Goal: Task Accomplishment & Management: Complete application form

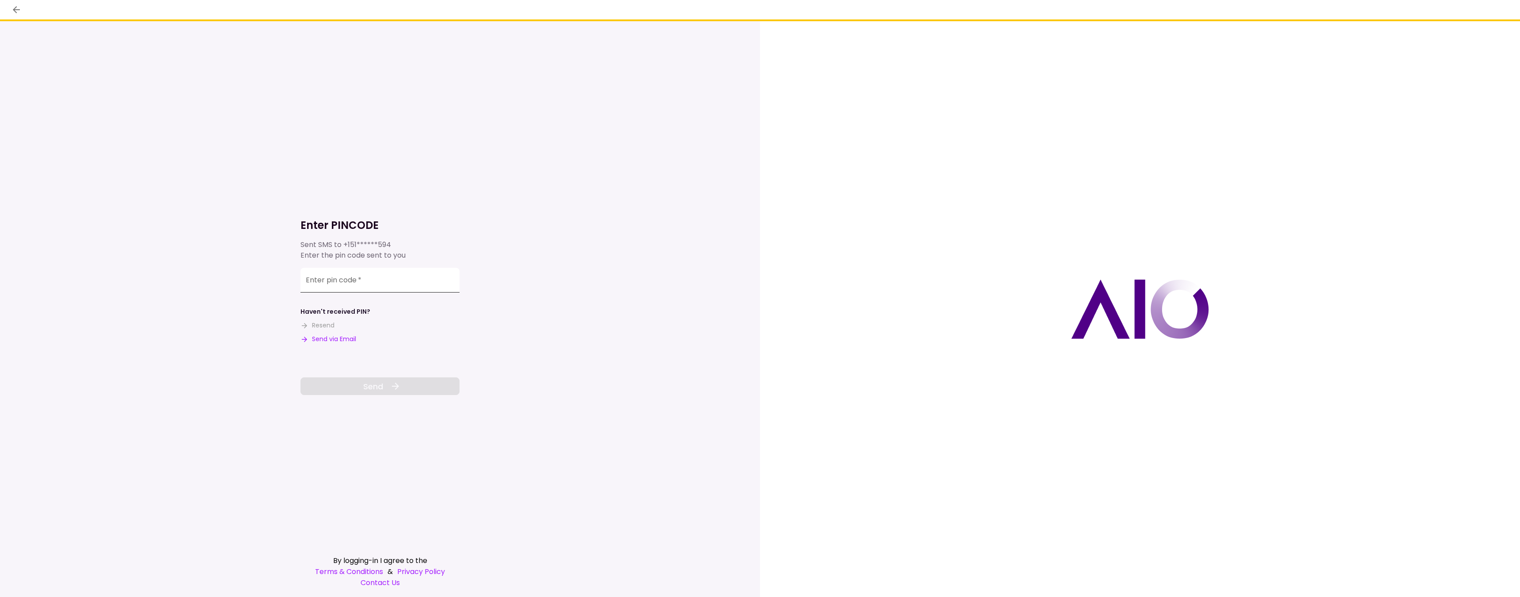
click at [394, 281] on input "Enter pin code   *" at bounding box center [379, 280] width 159 height 25
type input "******"
click at [368, 384] on span "Send" at bounding box center [373, 386] width 20 height 12
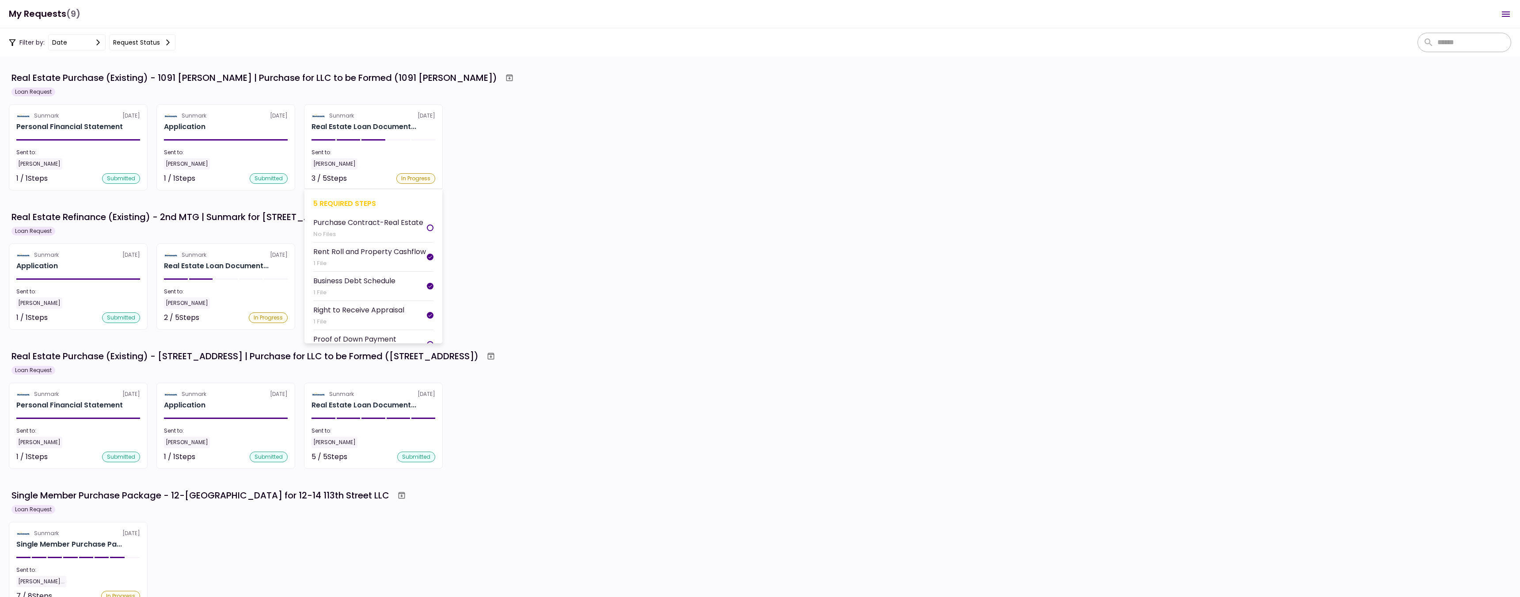
click at [371, 170] on section "Sunmark [DATE] Real Estate Loan Document... Sent to: [PERSON_NAME] 3 / 5 Steps …" at bounding box center [373, 147] width 139 height 86
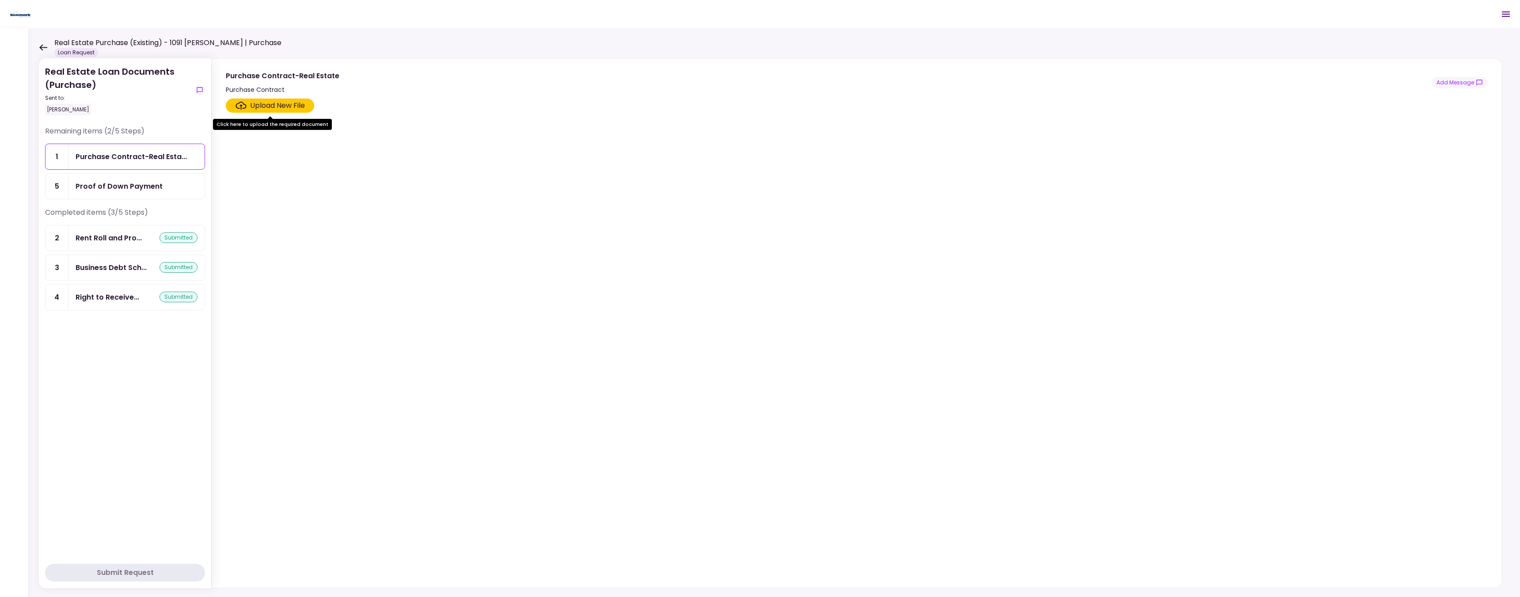
click at [290, 107] on div "Upload New File" at bounding box center [277, 105] width 55 height 11
click at [0, 0] on input "Upload New File" at bounding box center [0, 0] width 0 height 0
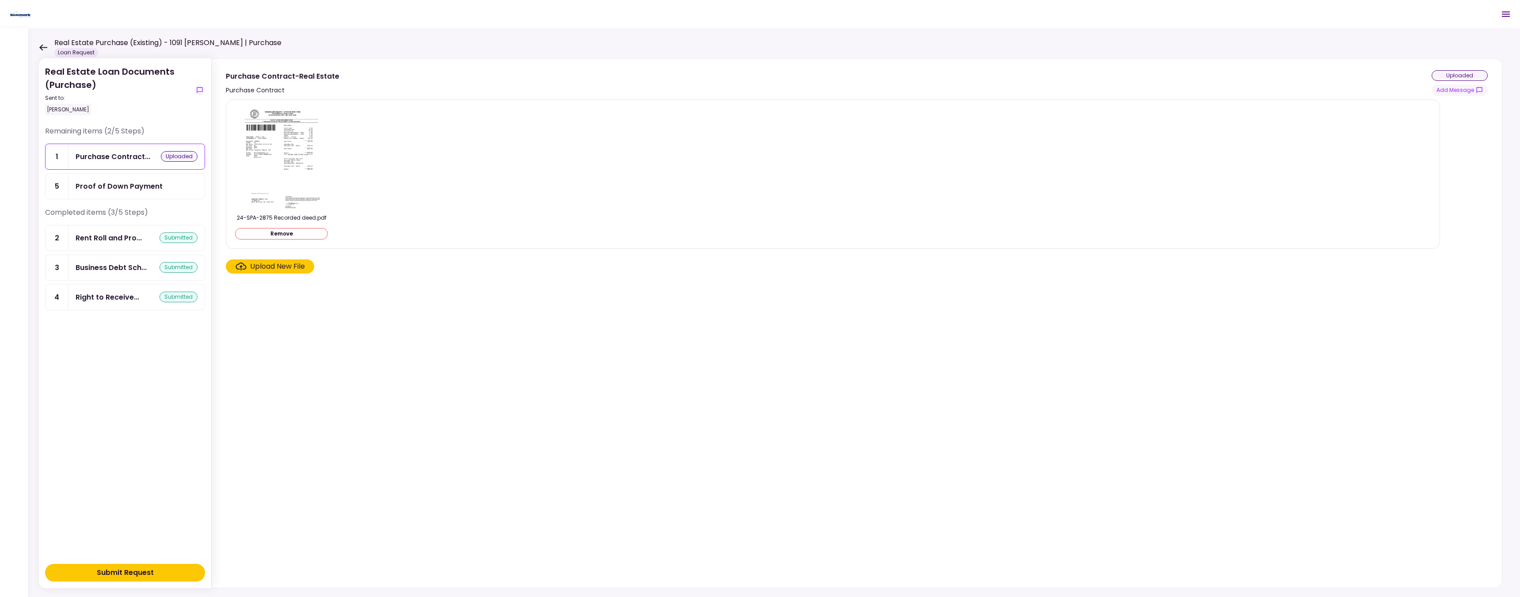
click at [123, 188] on div "Proof of Down Payment" at bounding box center [119, 186] width 87 height 11
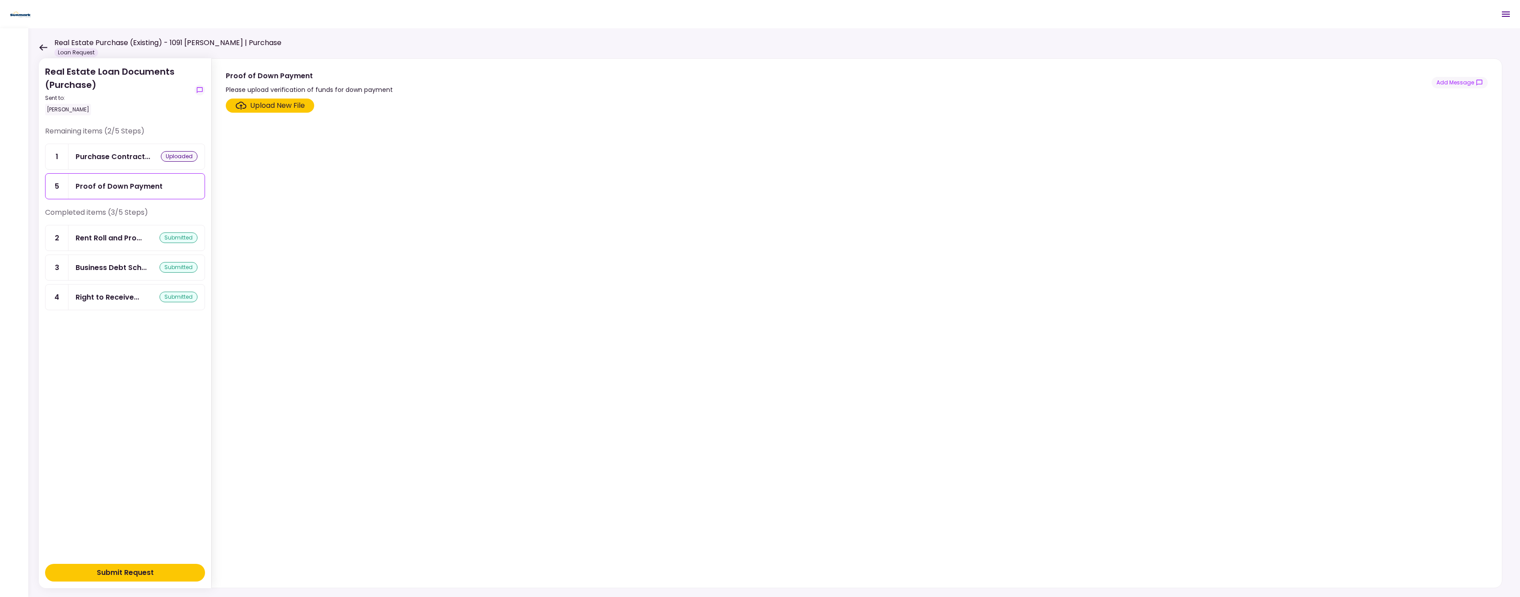
click at [123, 149] on div "Purchase Contract... uploaded" at bounding box center [136, 156] width 136 height 25
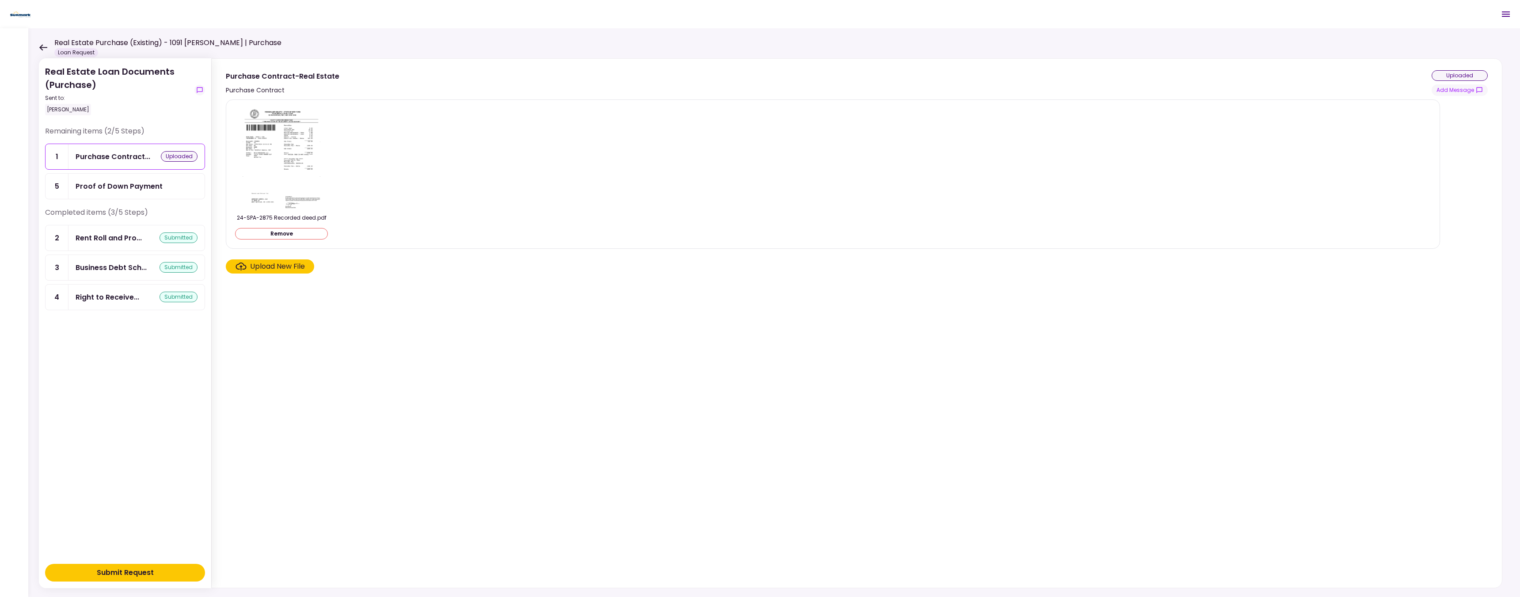
click at [130, 572] on div "Submit Request" at bounding box center [125, 572] width 57 height 11
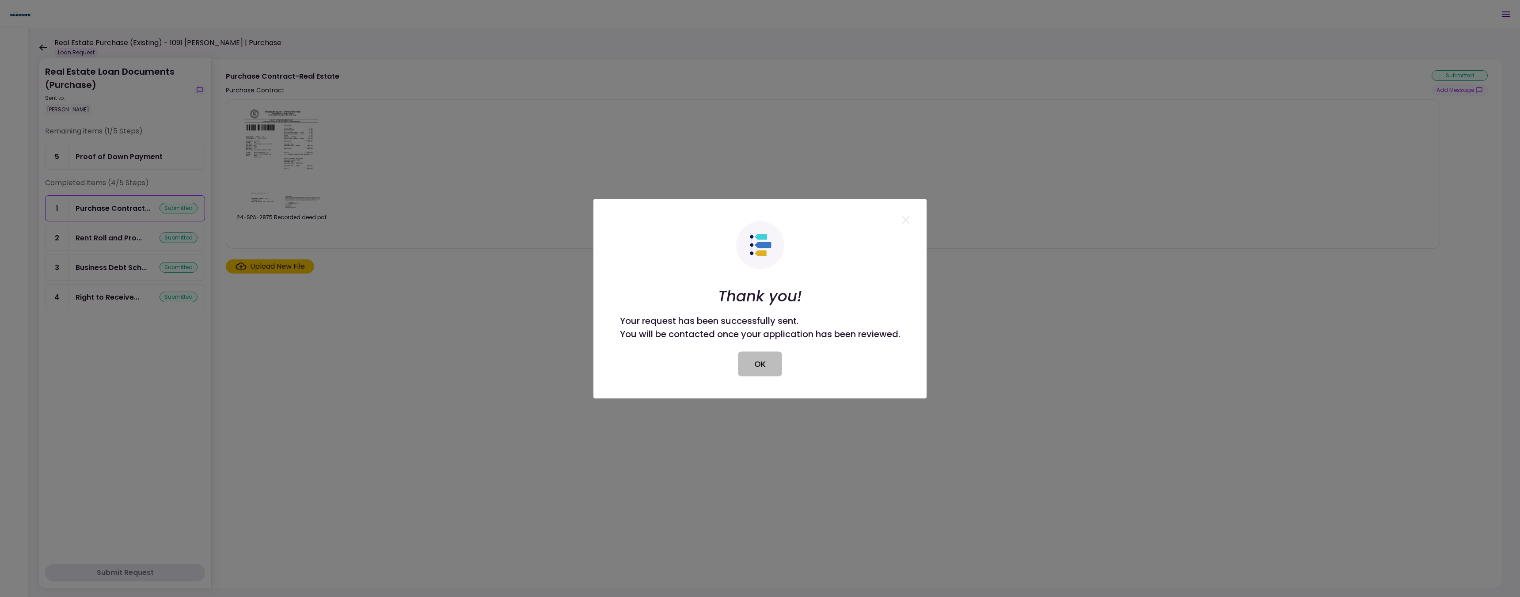
click at [761, 366] on button "OK" at bounding box center [760, 363] width 44 height 25
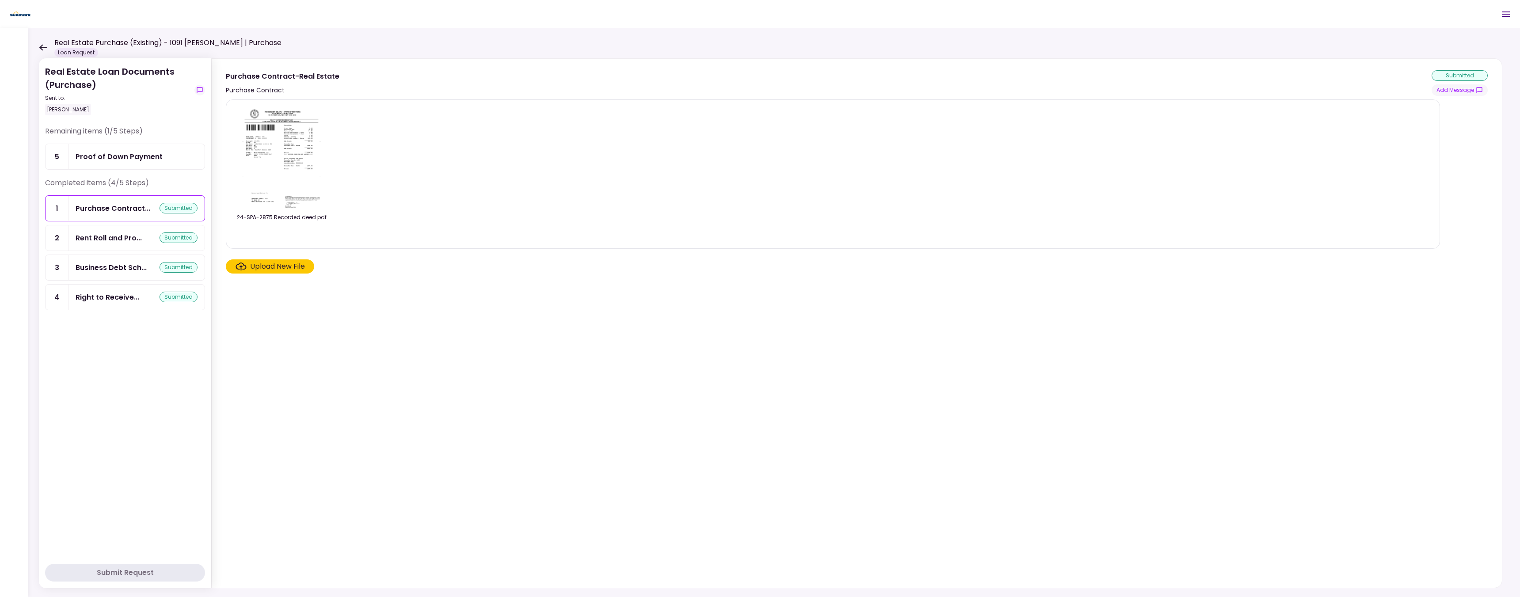
click at [42, 42] on div "Real Estate Purchase (Existing) - 1091 [PERSON_NAME] | Purchase Loan Request" at bounding box center [160, 47] width 243 height 19
click at [42, 49] on icon at bounding box center [43, 47] width 8 height 7
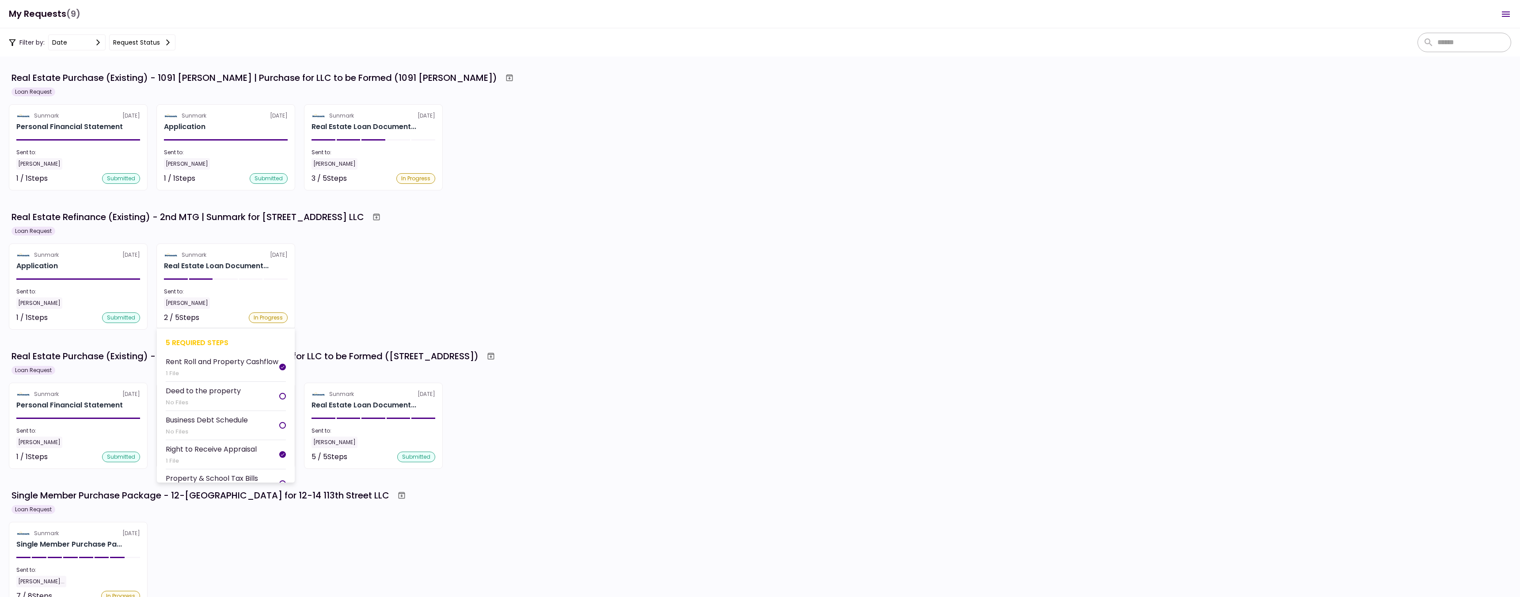
click at [239, 294] on div "Sent to:" at bounding box center [226, 292] width 124 height 8
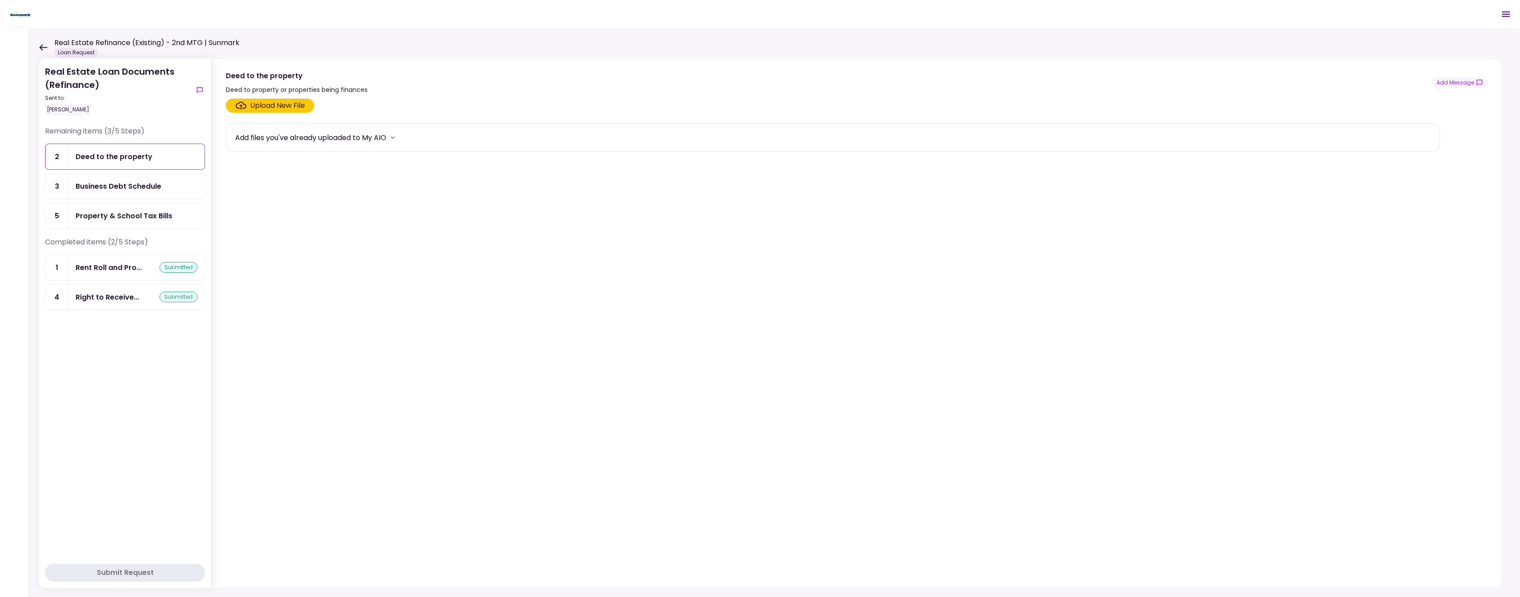
click at [46, 44] on icon at bounding box center [43, 47] width 8 height 7
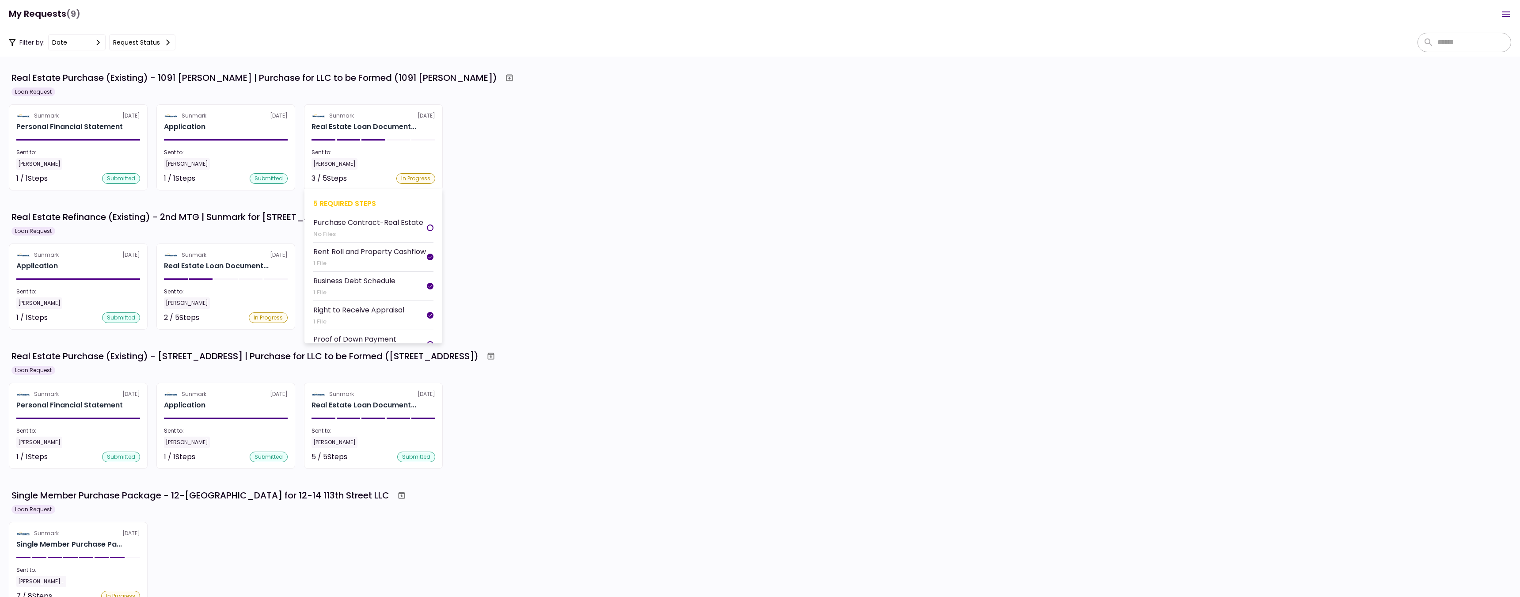
click at [373, 159] on div "[PERSON_NAME]" at bounding box center [374, 163] width 124 height 11
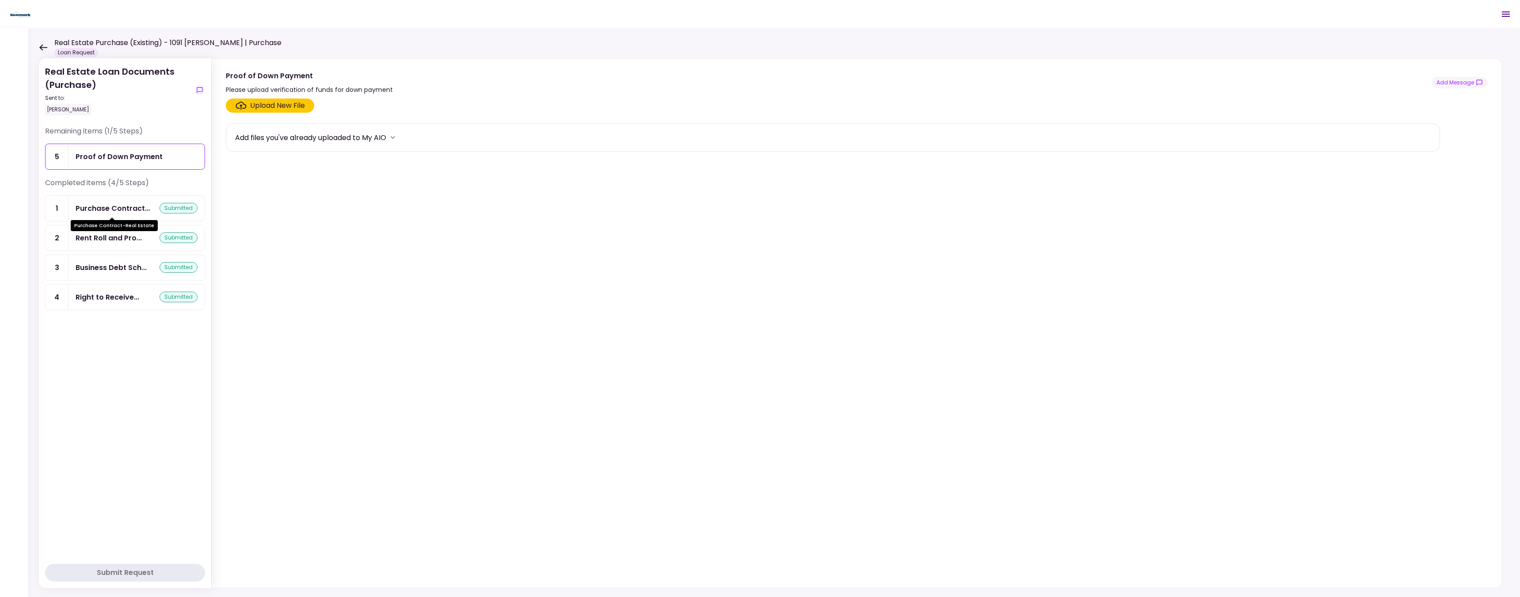
click at [123, 209] on div "Purchase Contract..." at bounding box center [113, 208] width 75 height 11
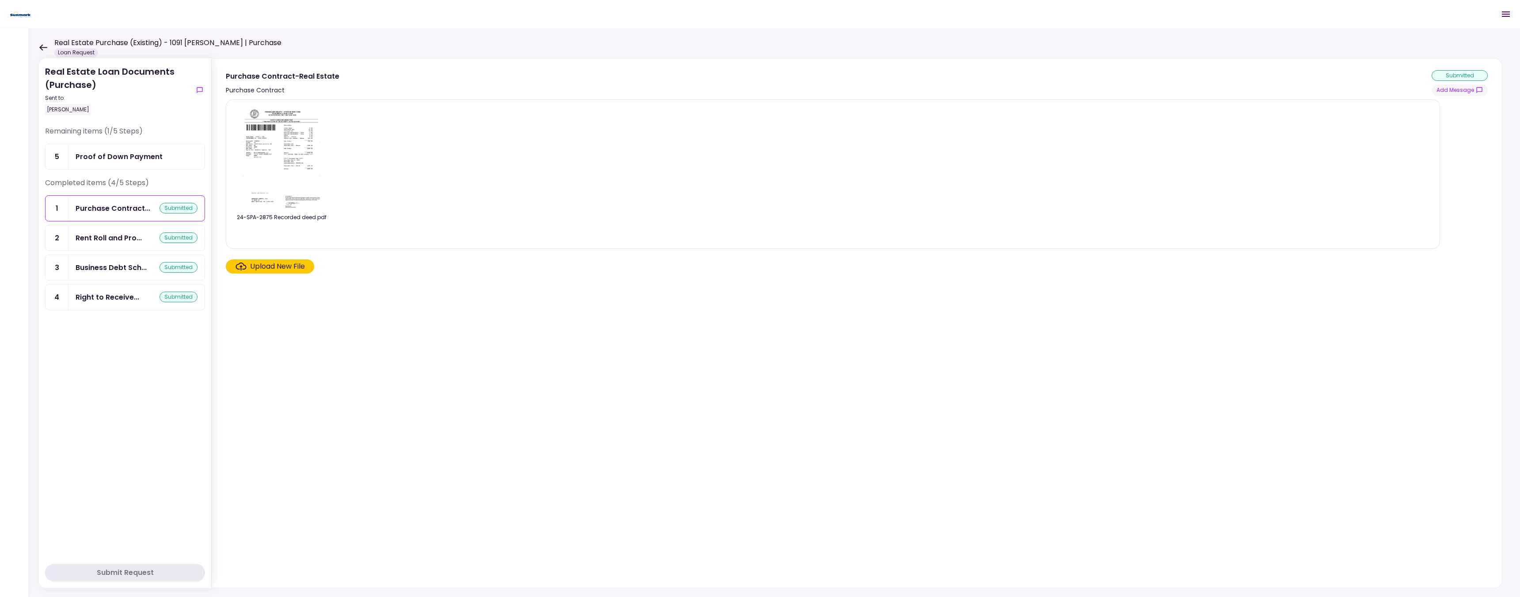
click at [277, 266] on div "Upload New File" at bounding box center [277, 266] width 55 height 11
click at [0, 0] on input "Upload New File" at bounding box center [0, 0] width 0 height 0
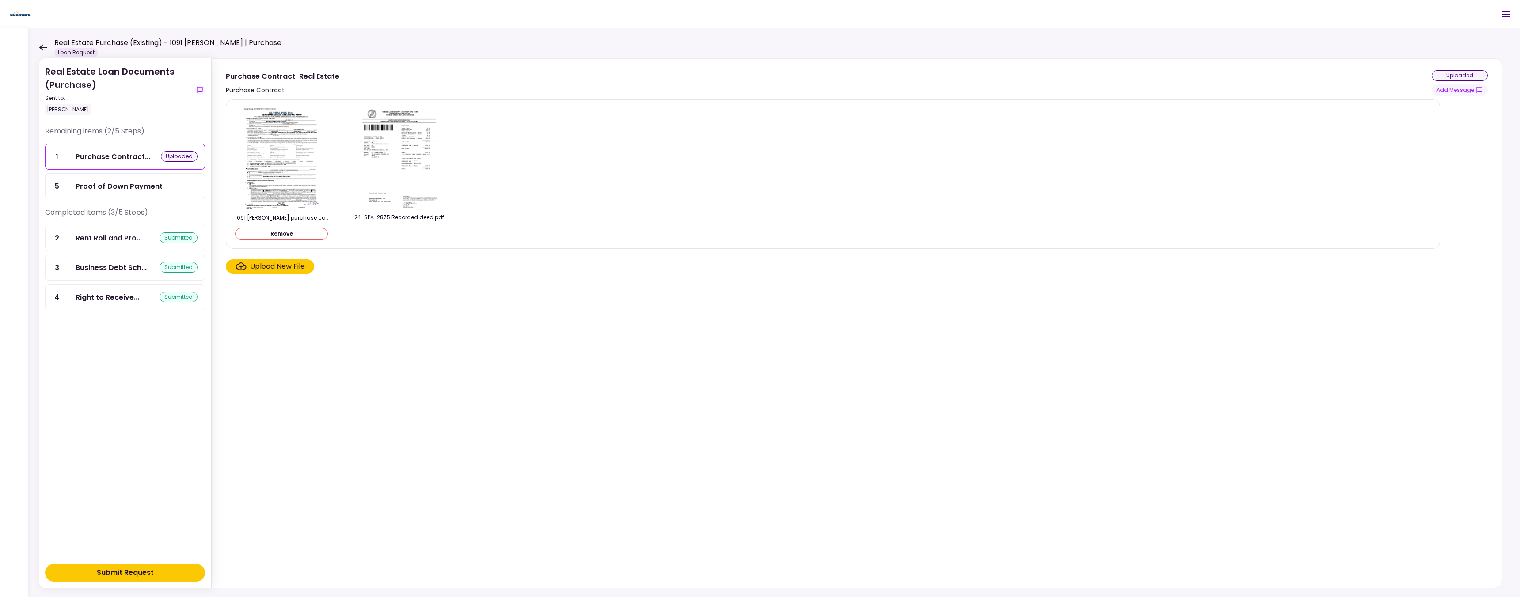
click at [397, 196] on img at bounding box center [399, 157] width 79 height 101
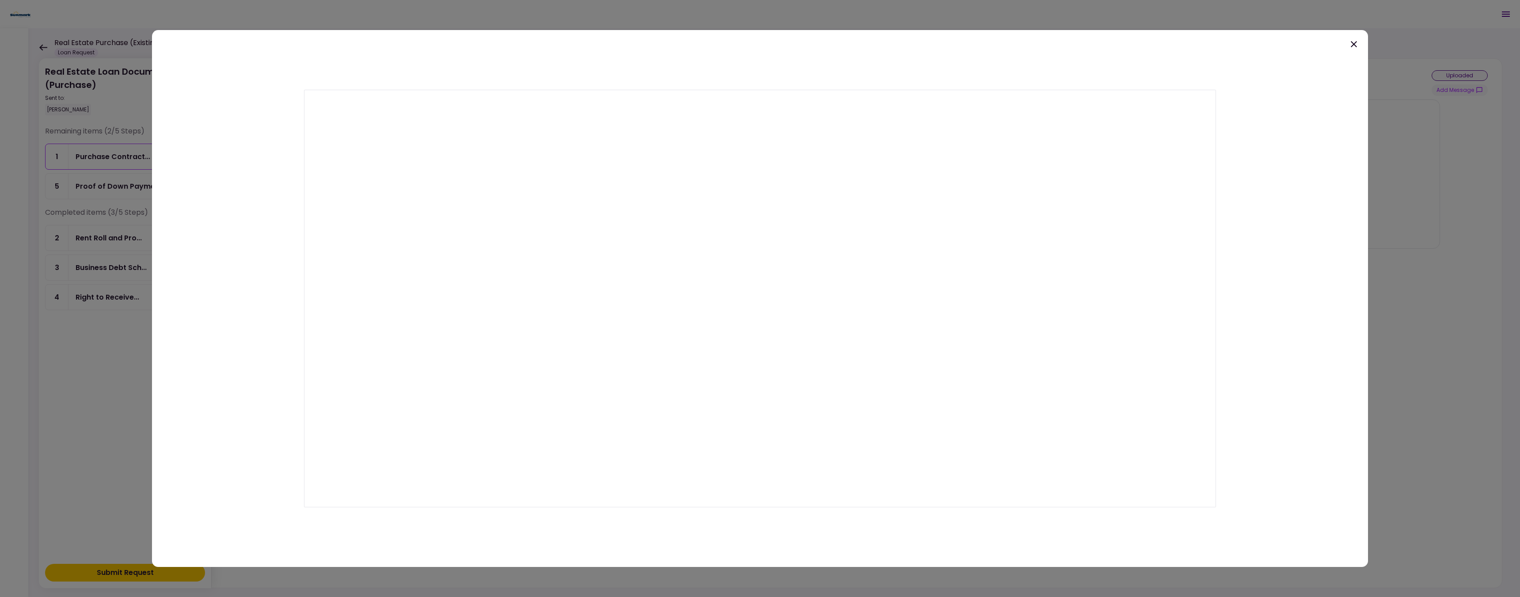
click at [1354, 42] on icon at bounding box center [1354, 44] width 11 height 11
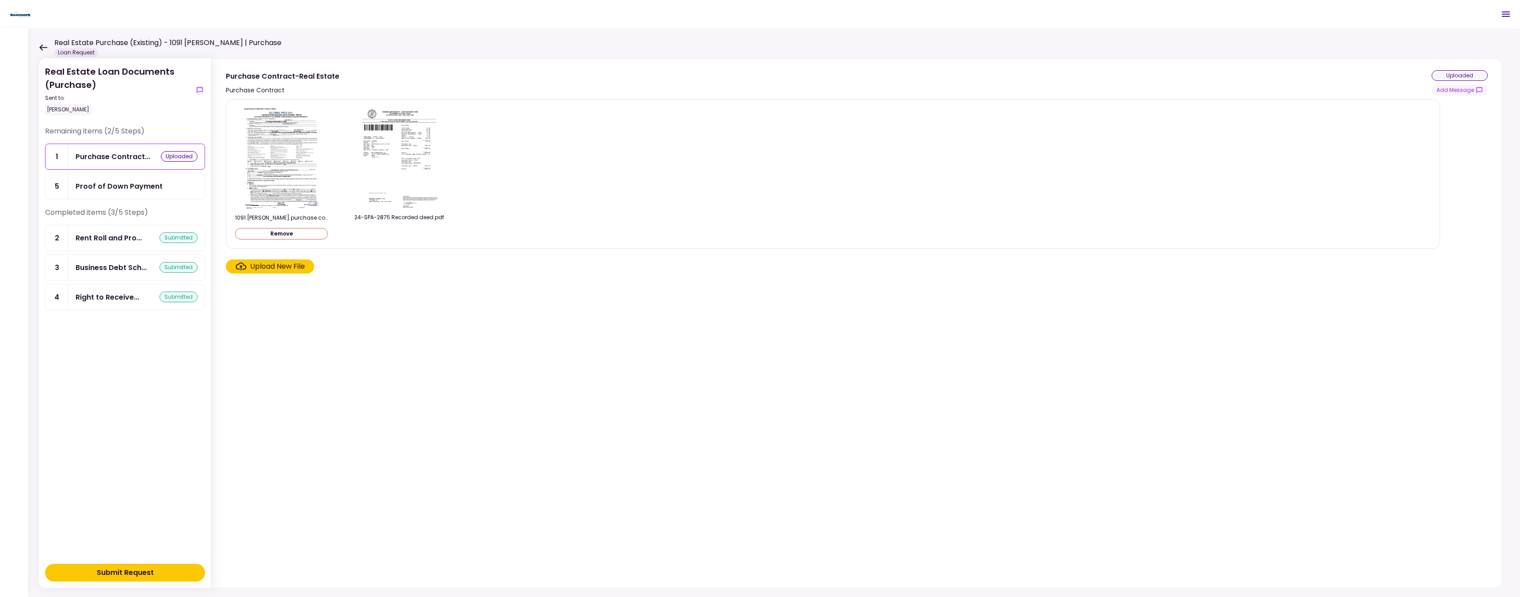
drag, startPoint x: 411, startPoint y: 196, endPoint x: 387, endPoint y: 263, distance: 71.7
click at [387, 263] on div "Upload New File" at bounding box center [833, 266] width 1214 height 14
click at [403, 216] on div "24-SPA-2875 Recorded deed.pdf" at bounding box center [399, 217] width 93 height 8
click at [160, 574] on button "Submit Request" at bounding box center [125, 573] width 160 height 18
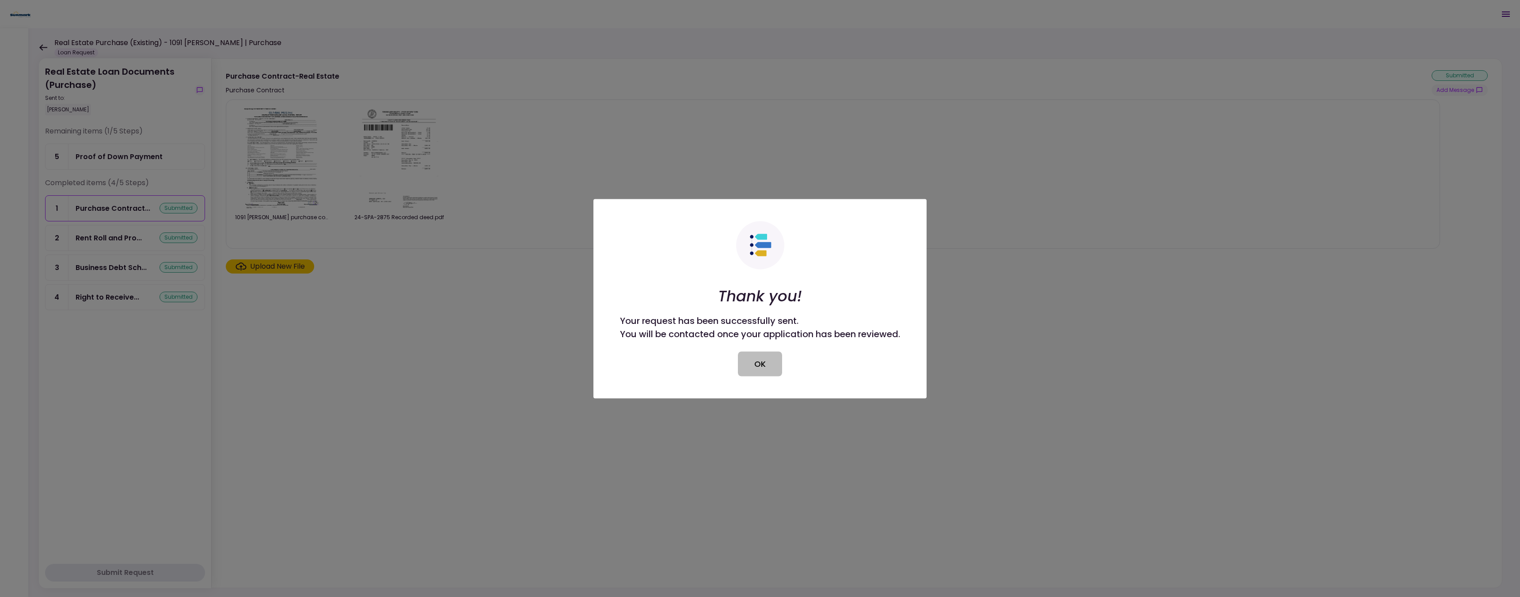
click at [762, 362] on button "OK" at bounding box center [760, 363] width 44 height 25
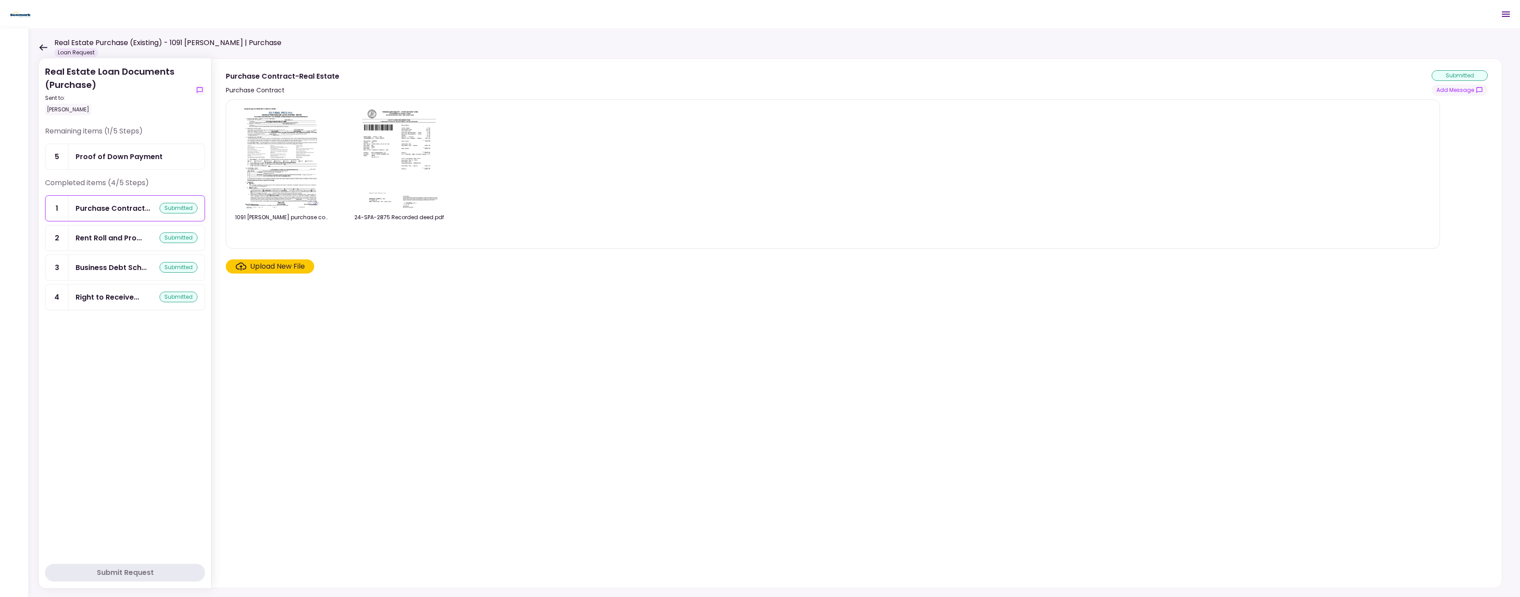
click at [42, 39] on div "Real Estate Purchase (Existing) - 1091 [PERSON_NAME] | Purchase Loan Request" at bounding box center [160, 47] width 243 height 19
click at [46, 46] on icon at bounding box center [43, 47] width 8 height 7
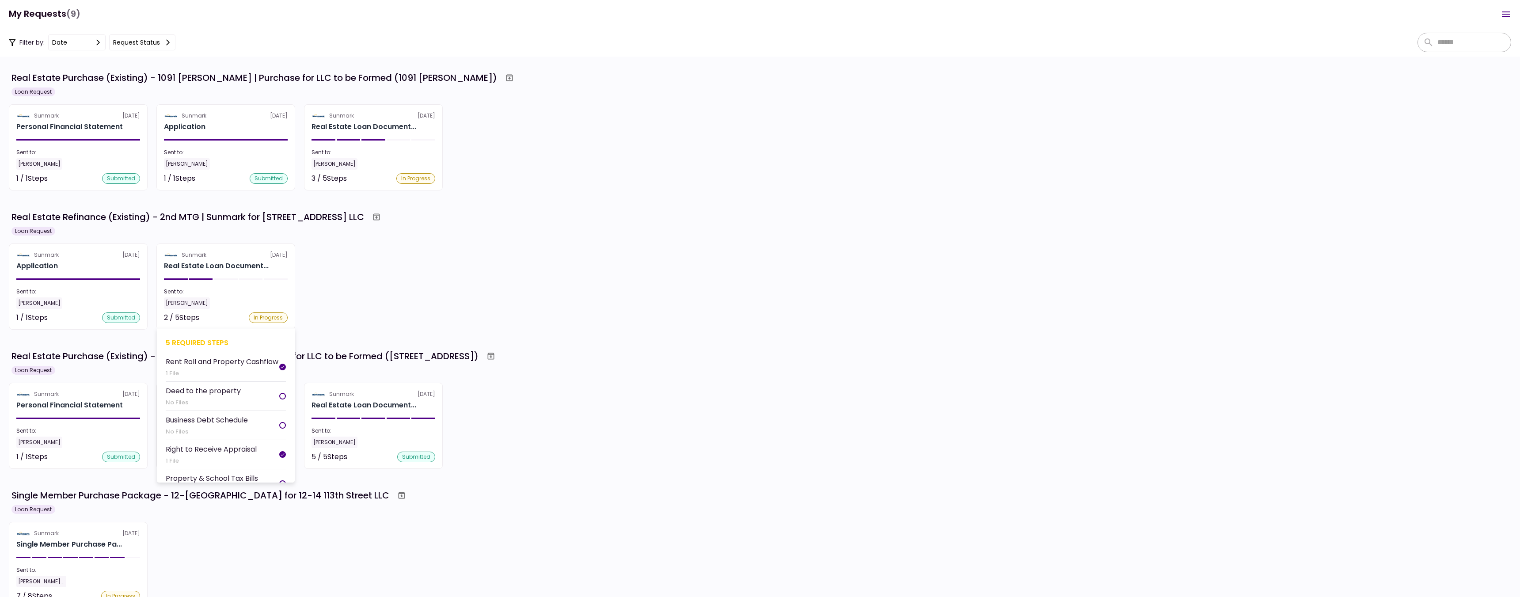
click at [253, 294] on div "Sent to:" at bounding box center [226, 292] width 124 height 8
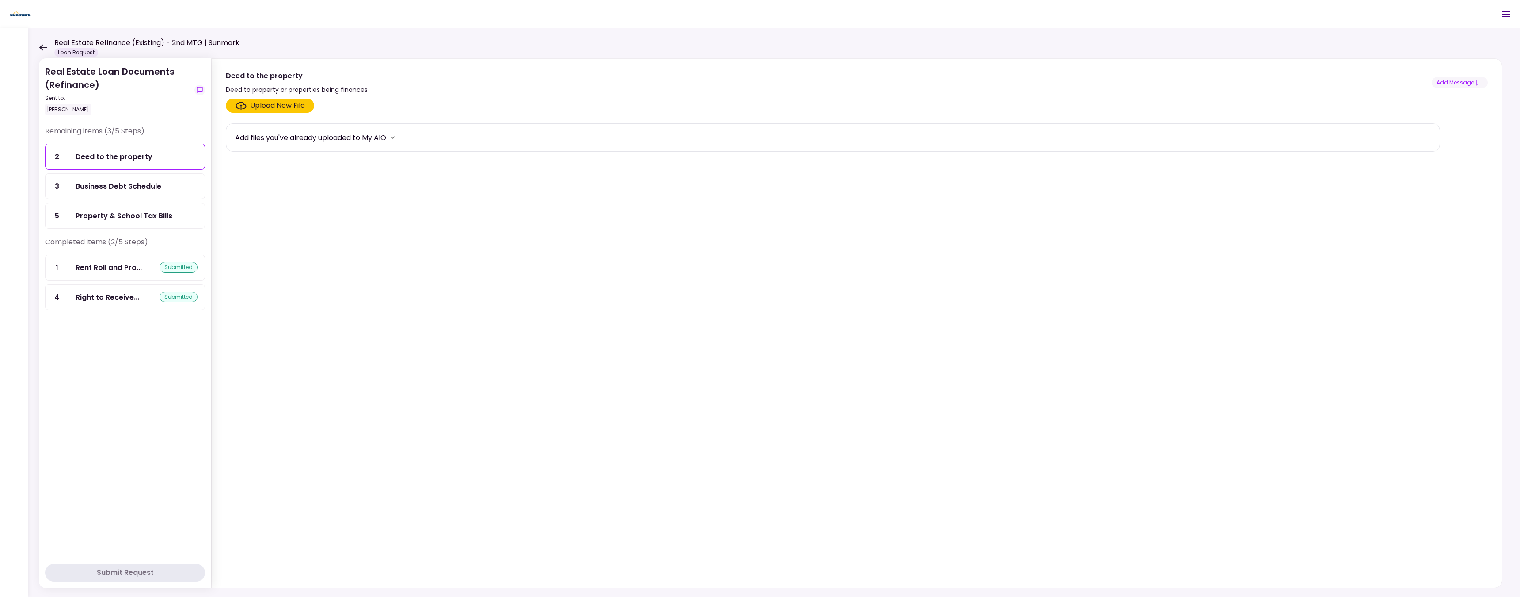
click at [280, 106] on div "Upload New File" at bounding box center [277, 105] width 55 height 11
click at [0, 0] on input "Upload New File" at bounding box center [0, 0] width 0 height 0
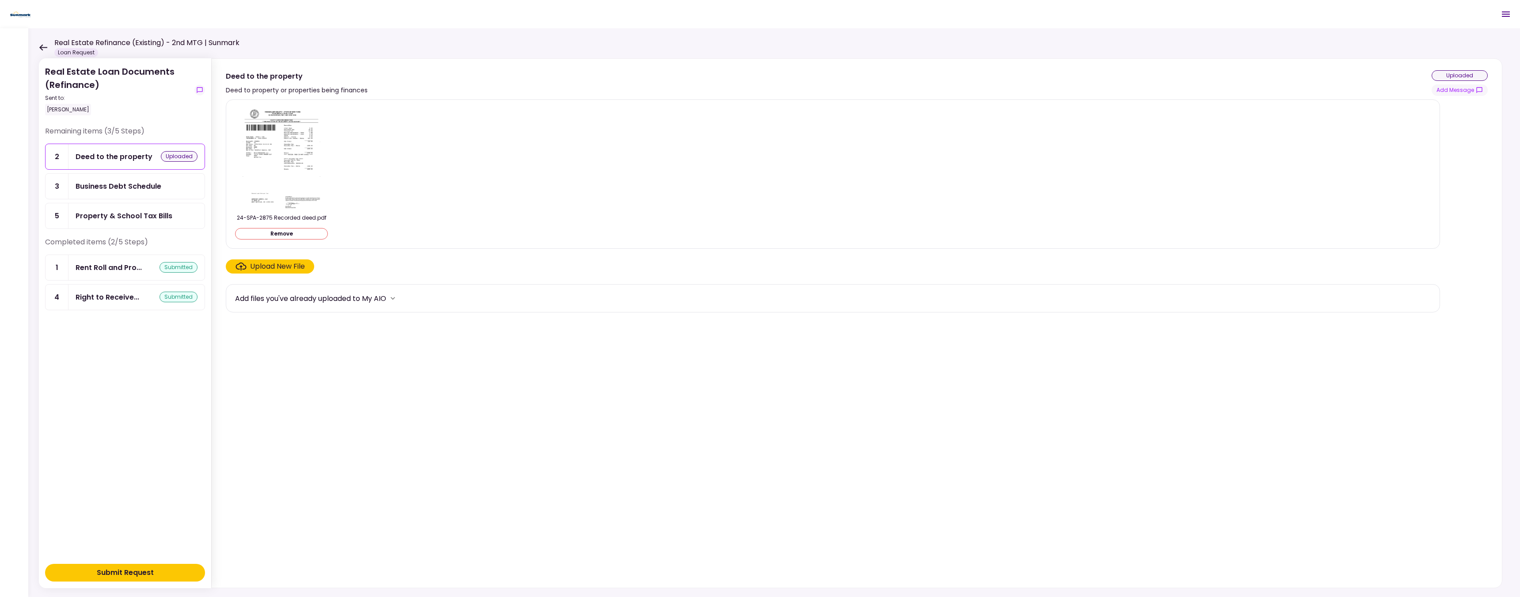
click at [156, 569] on button "Submit Request" at bounding box center [125, 573] width 160 height 18
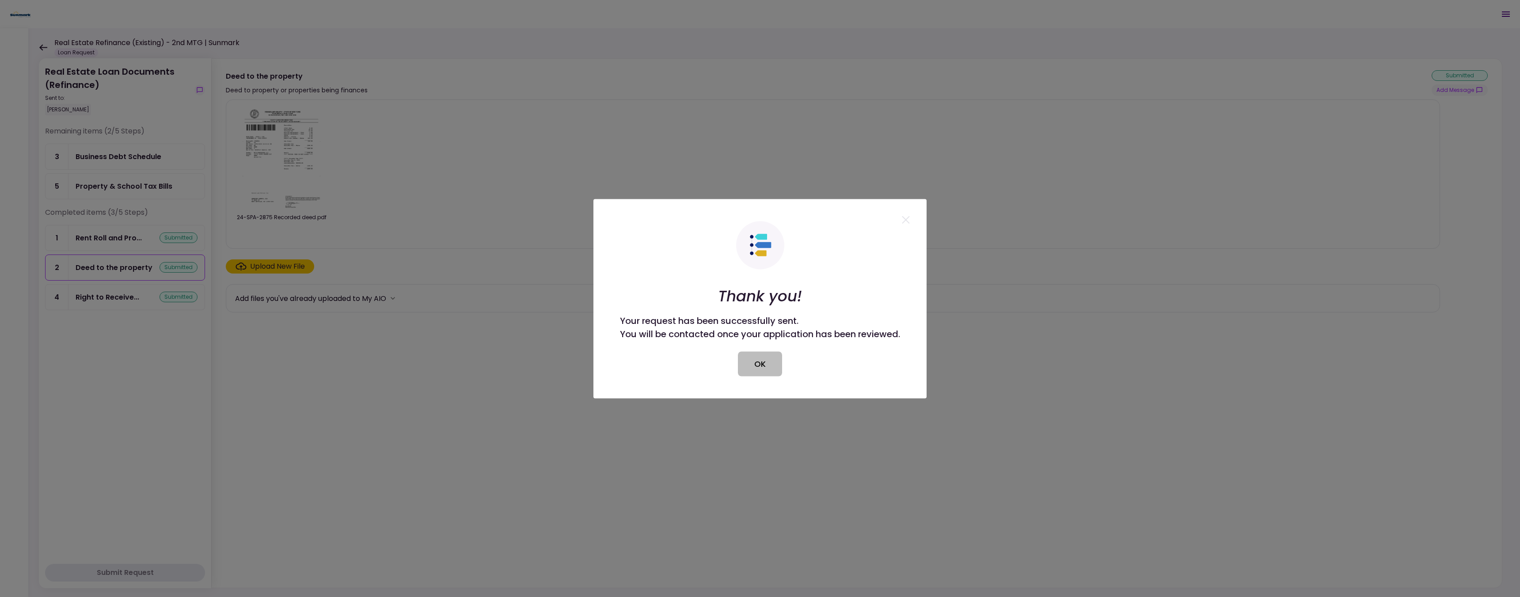
click at [768, 362] on button "OK" at bounding box center [760, 363] width 44 height 25
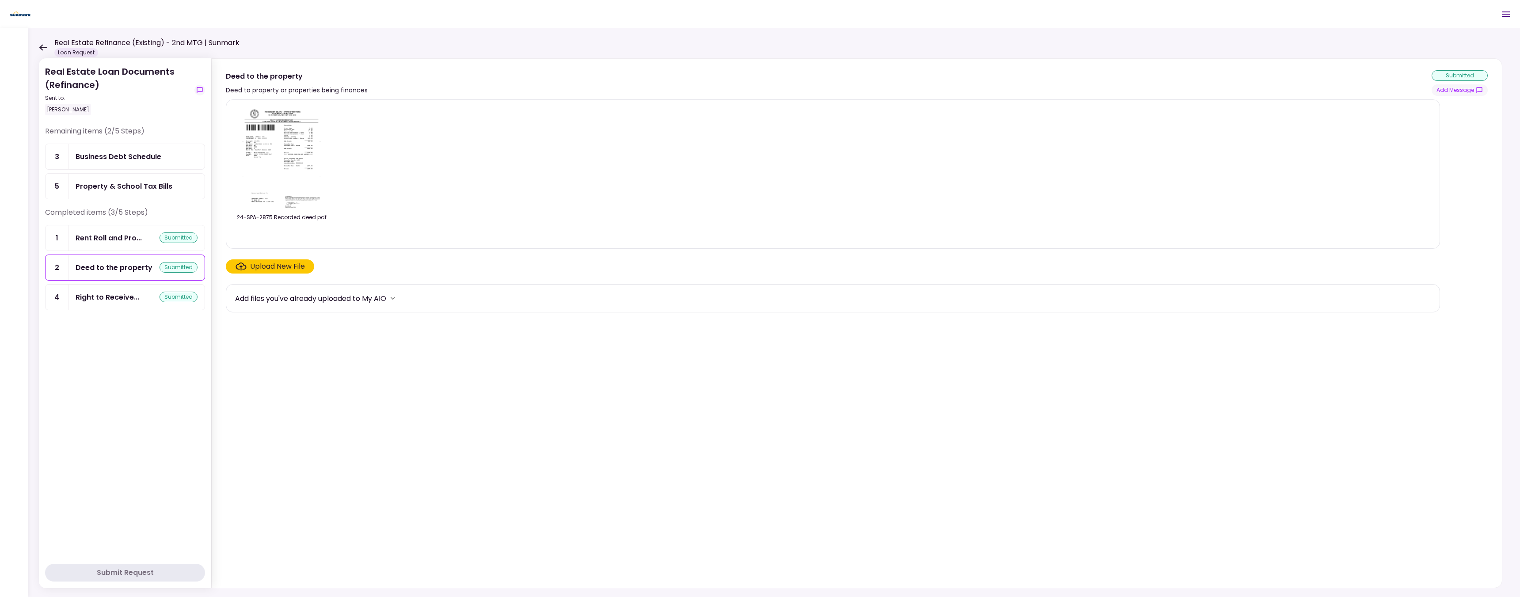
click at [150, 163] on div "Business Debt Schedule" at bounding box center [136, 156] width 136 height 25
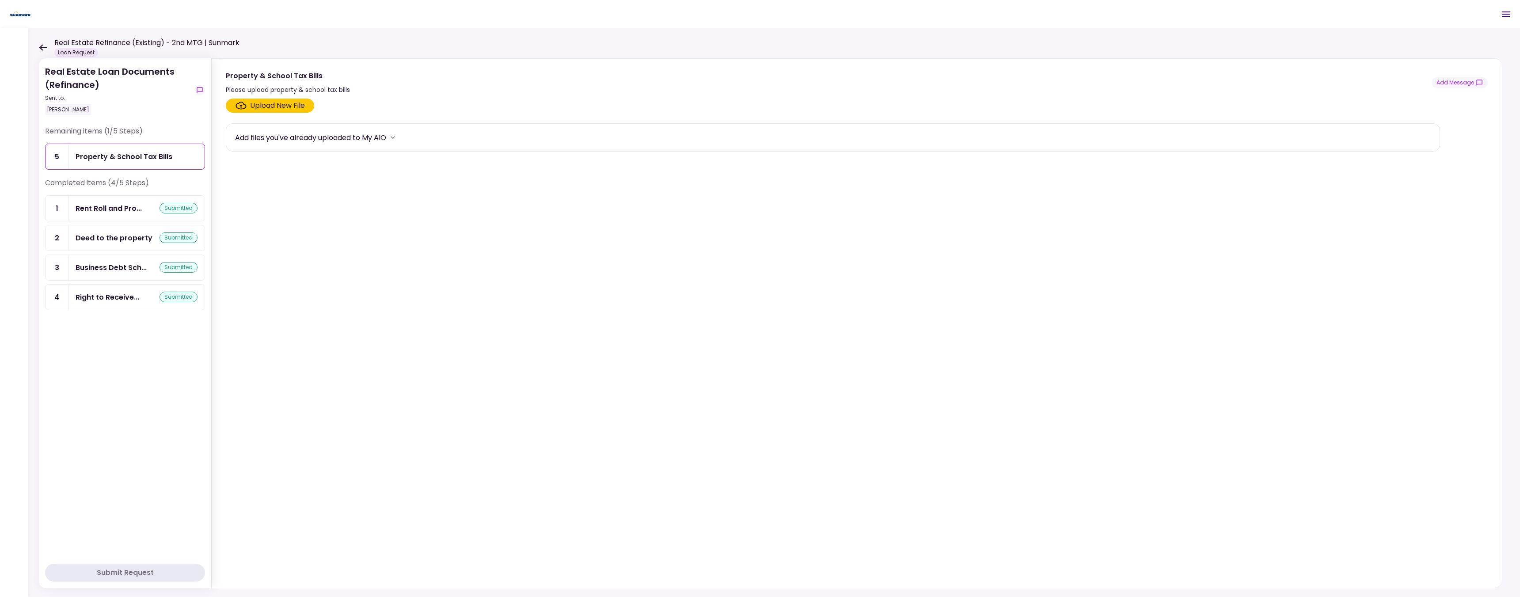
click at [260, 100] on label "Upload New File" at bounding box center [270, 106] width 88 height 14
click at [0, 0] on input "Upload New File" at bounding box center [0, 0] width 0 height 0
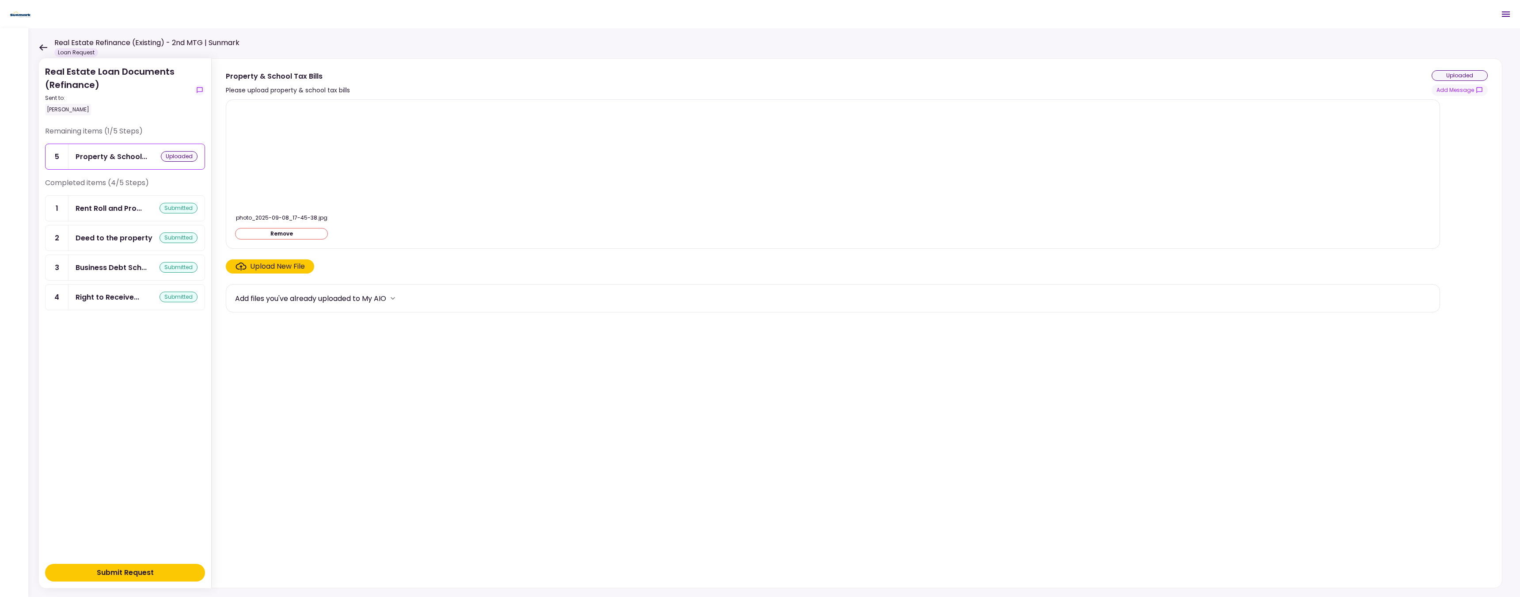
click at [270, 268] on div "Upload New File" at bounding box center [277, 266] width 55 height 11
click at [0, 0] on input "Upload New File" at bounding box center [0, 0] width 0 height 0
click at [157, 574] on button "Submit Request" at bounding box center [125, 573] width 160 height 18
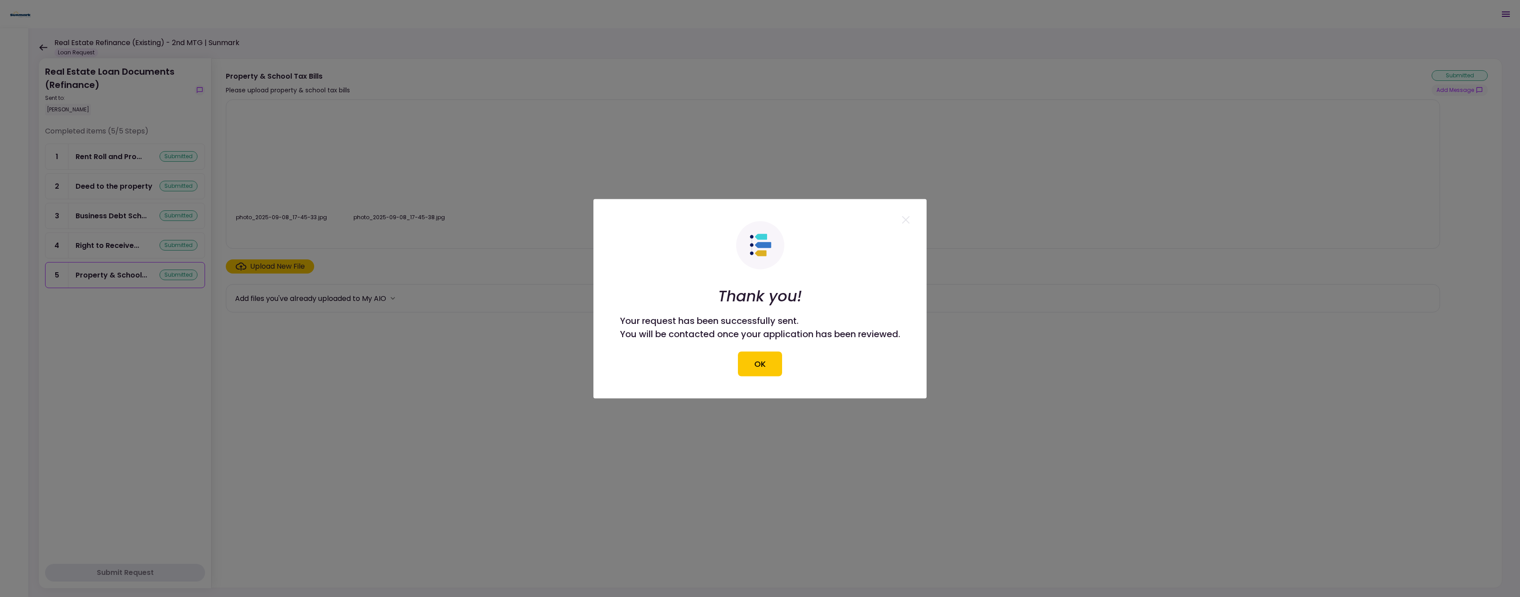
drag, startPoint x: 751, startPoint y: 369, endPoint x: 731, endPoint y: 363, distance: 20.6
click at [751, 369] on button "OK" at bounding box center [760, 363] width 44 height 25
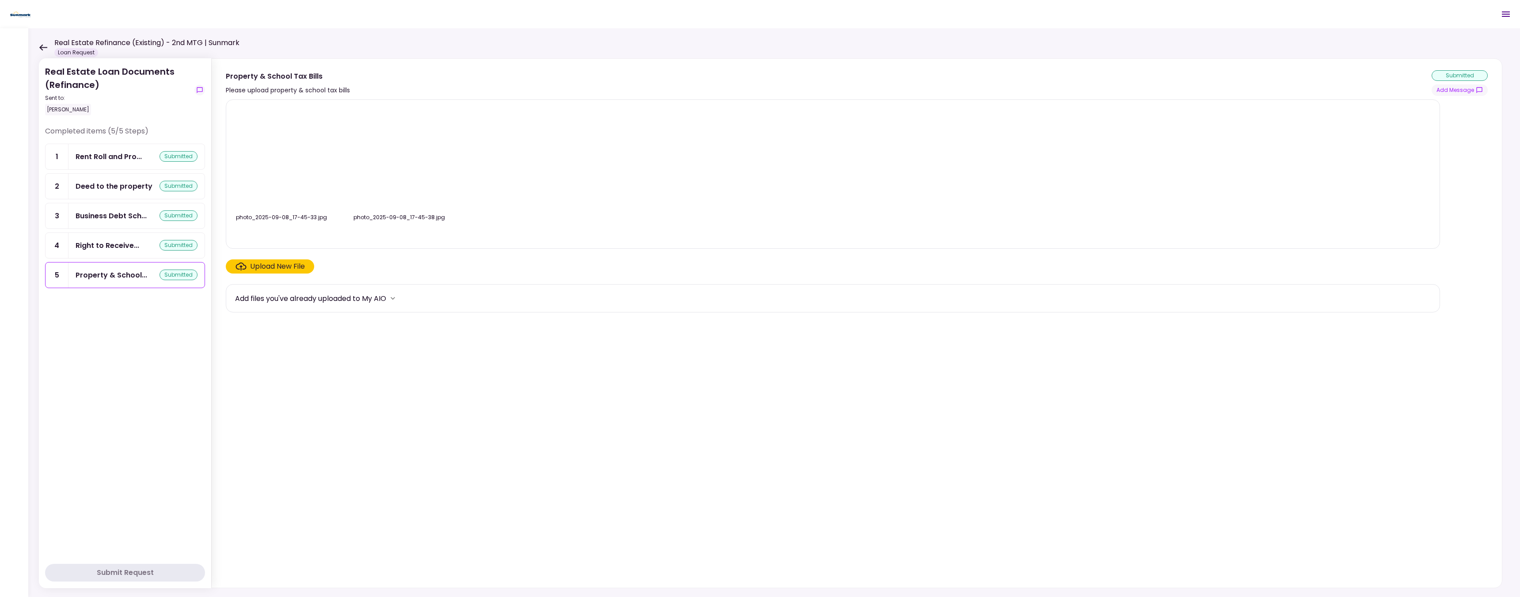
click at [45, 48] on icon at bounding box center [43, 47] width 8 height 7
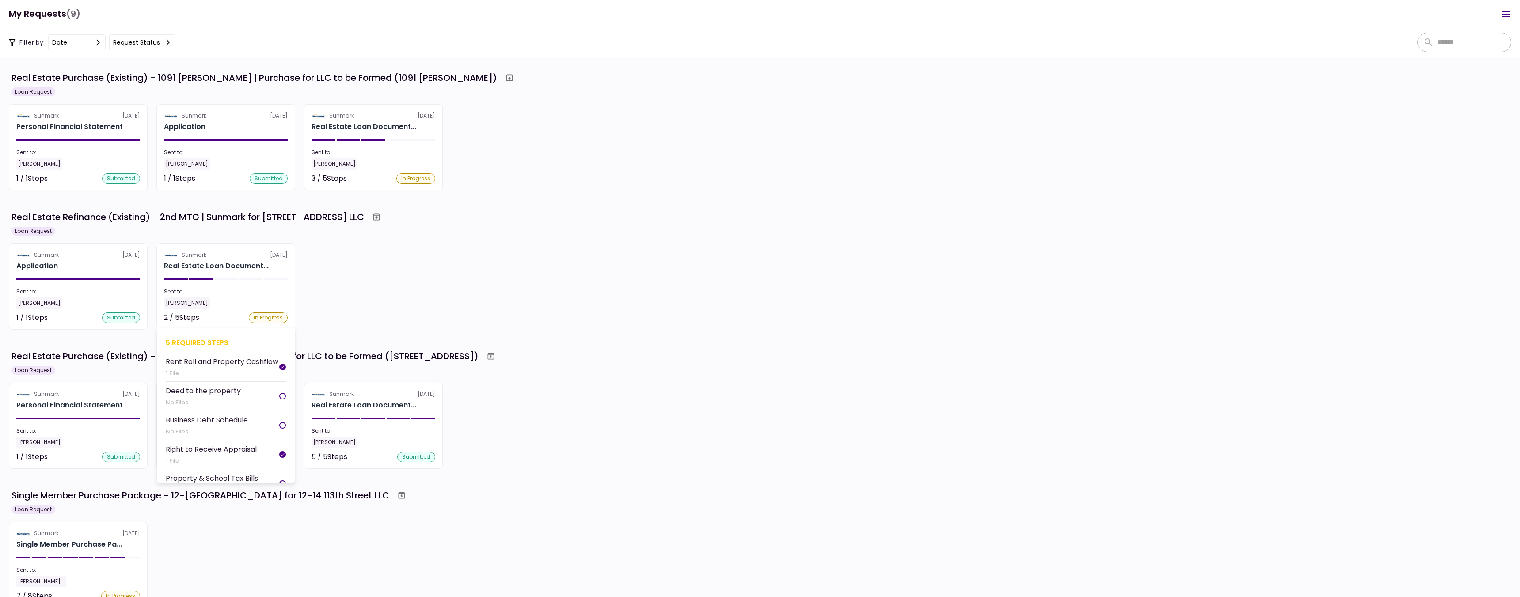
click at [223, 274] on section "Sunmark [DATE] Real Estate Loan Document... Sent to: [PERSON_NAME] 2 / 5 Steps …" at bounding box center [225, 286] width 139 height 86
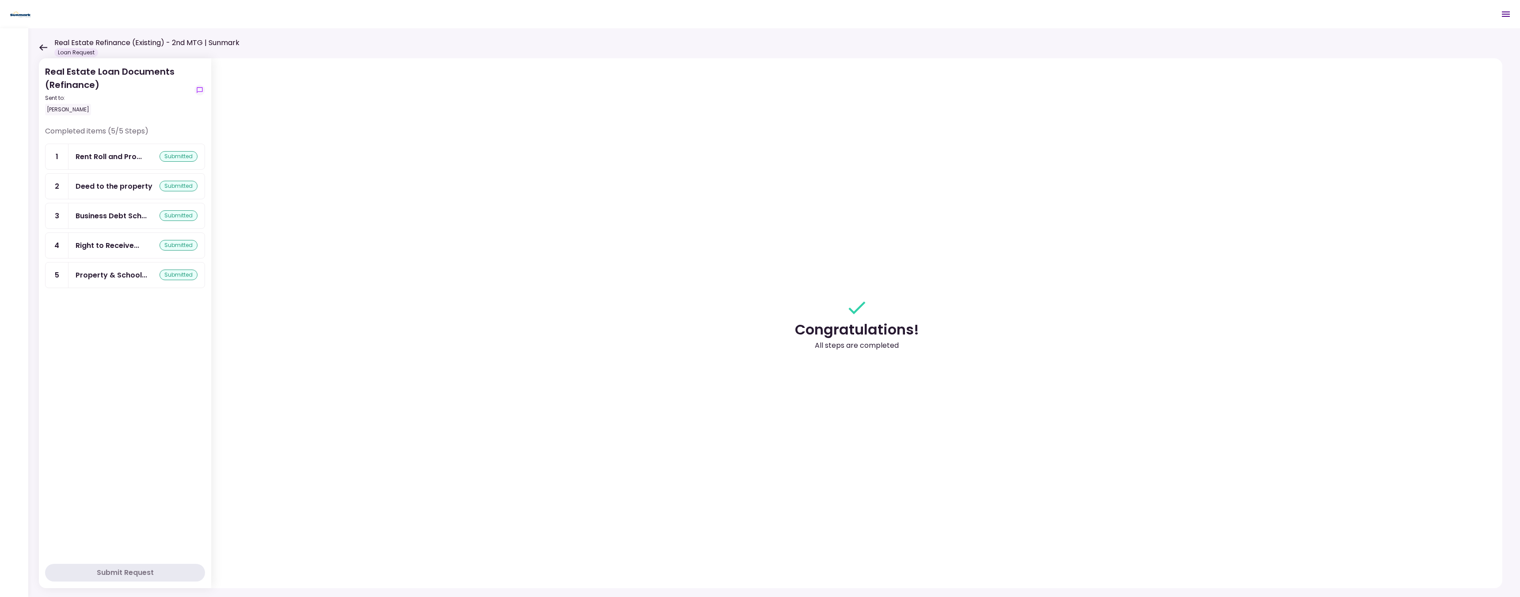
click at [45, 45] on icon at bounding box center [43, 47] width 8 height 7
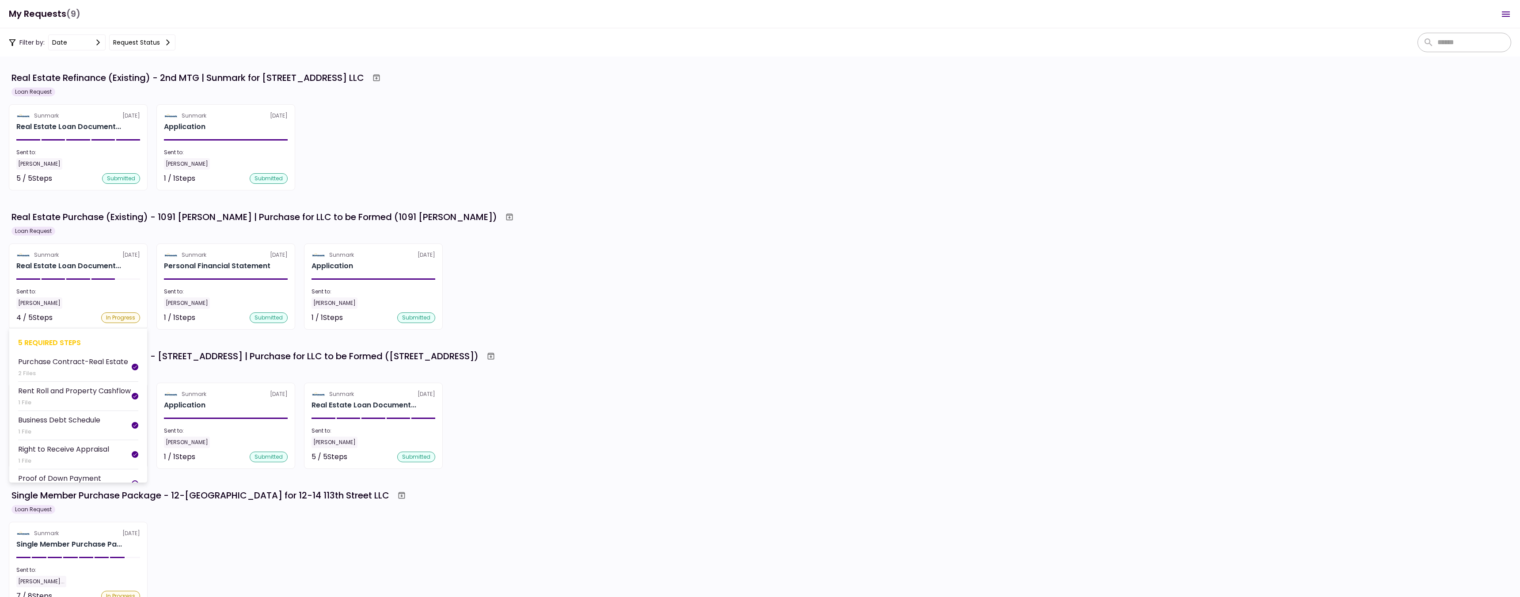
click at [112, 301] on div "[PERSON_NAME]" at bounding box center [78, 302] width 124 height 11
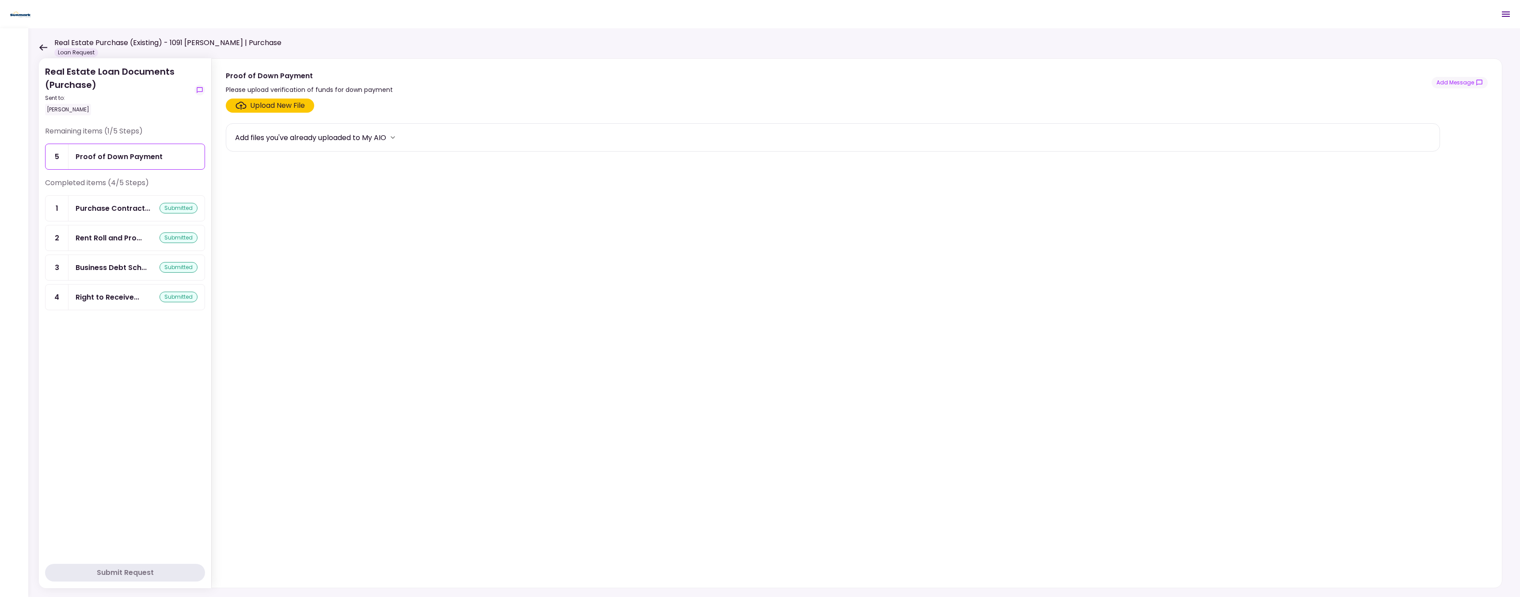
click at [45, 47] on icon at bounding box center [43, 47] width 8 height 6
